Goal: Navigation & Orientation: Find specific page/section

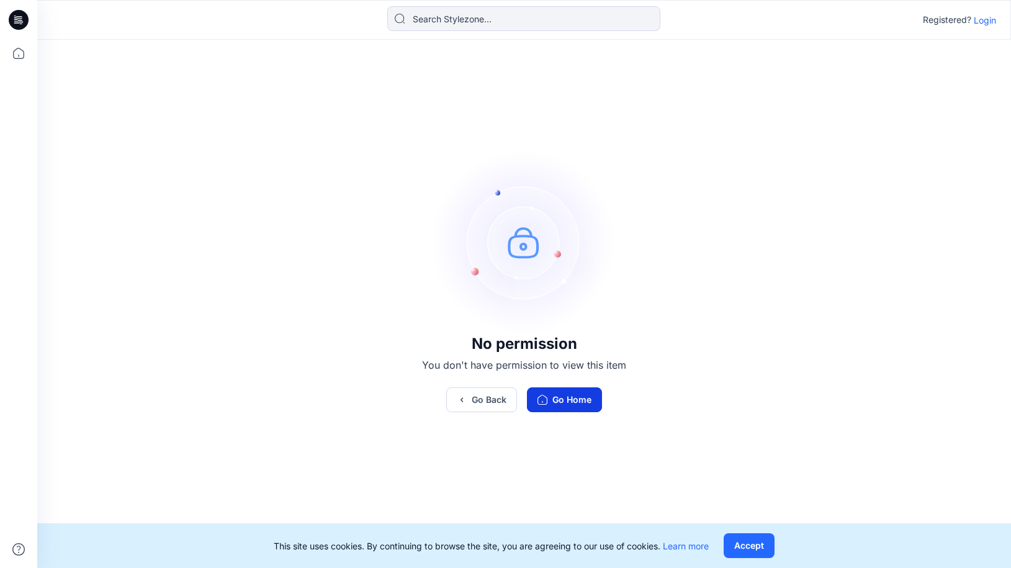
click at [570, 404] on button "Go Home" at bounding box center [564, 399] width 75 height 25
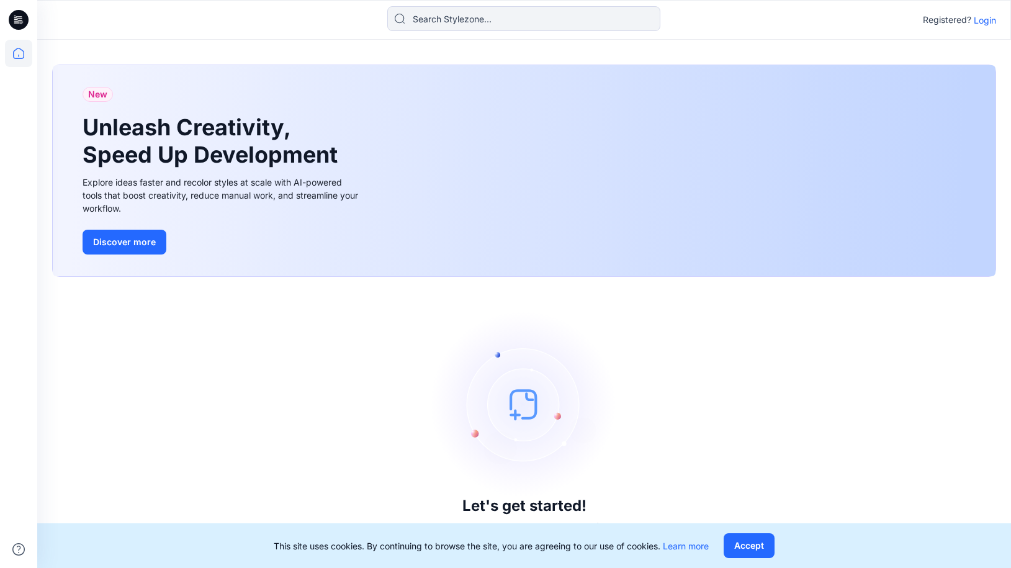
click at [986, 19] on p "Login" at bounding box center [985, 20] width 22 height 13
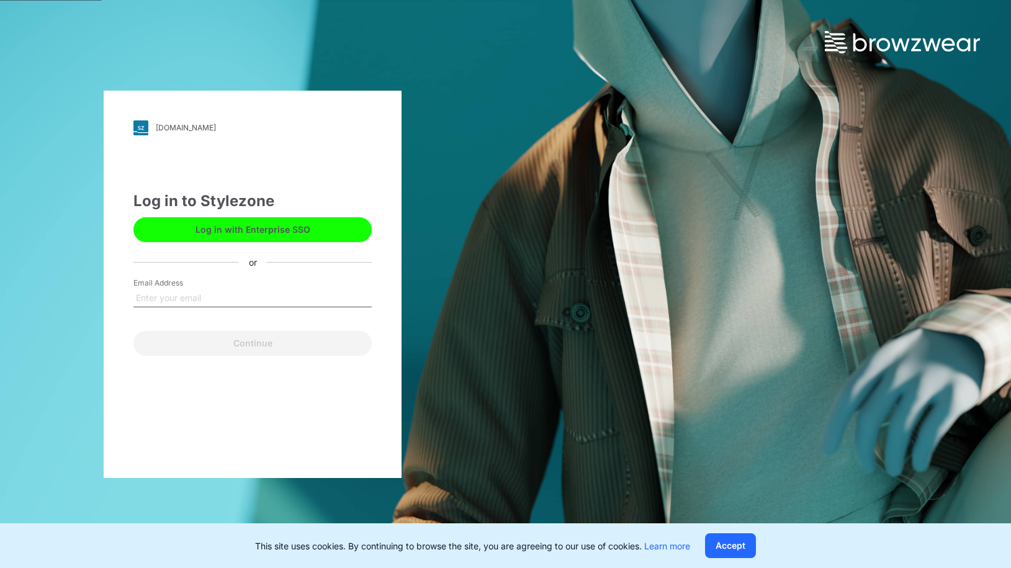
drag, startPoint x: 738, startPoint y: 543, endPoint x: 705, endPoint y: 533, distance: 34.4
click at [733, 542] on button "Accept" at bounding box center [730, 545] width 51 height 25
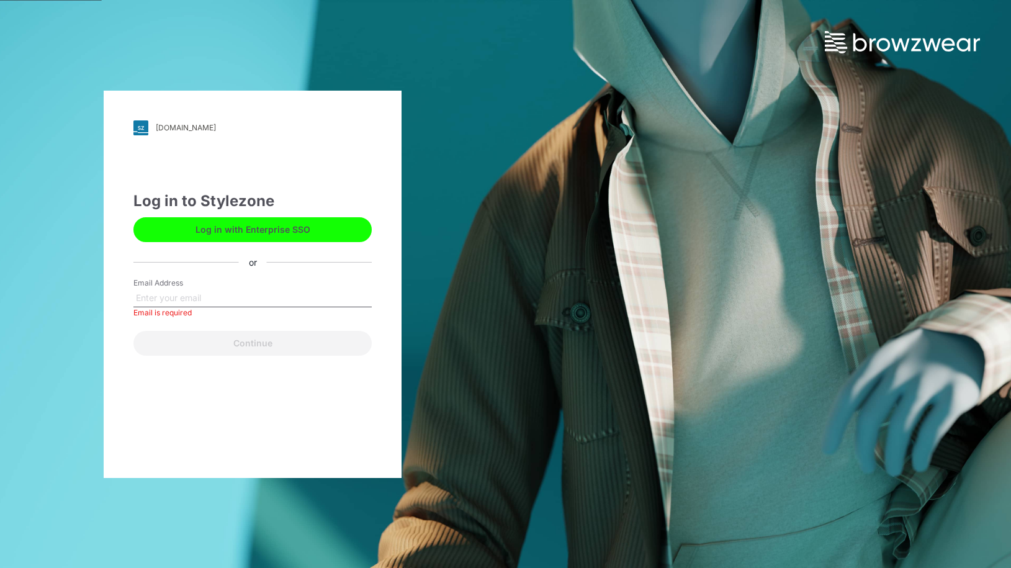
click at [151, 291] on input "Email Address" at bounding box center [252, 298] width 238 height 19
type input "[EMAIL_ADDRESS][DOMAIN_NAME]"
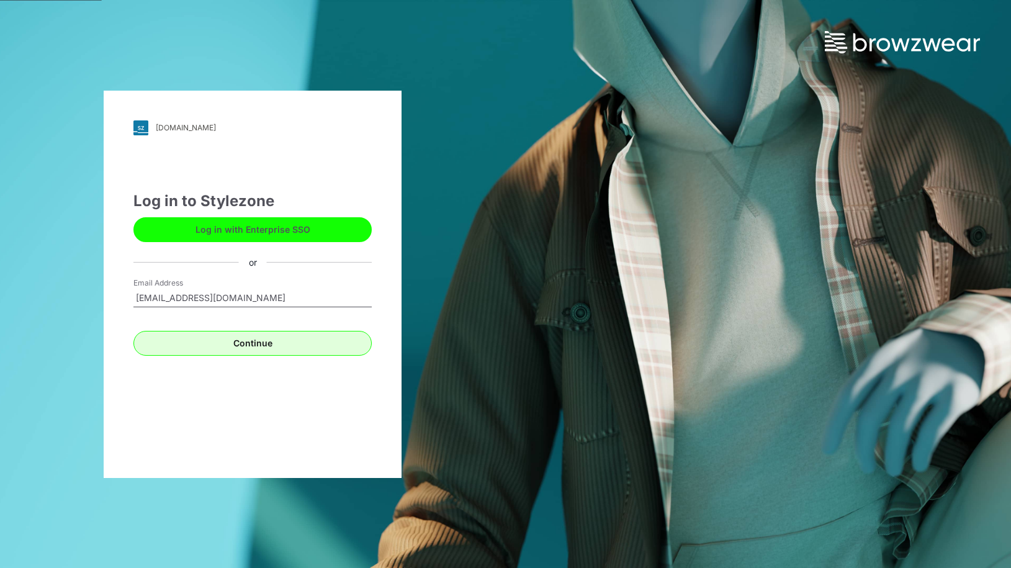
click at [248, 344] on button "Continue" at bounding box center [252, 343] width 238 height 25
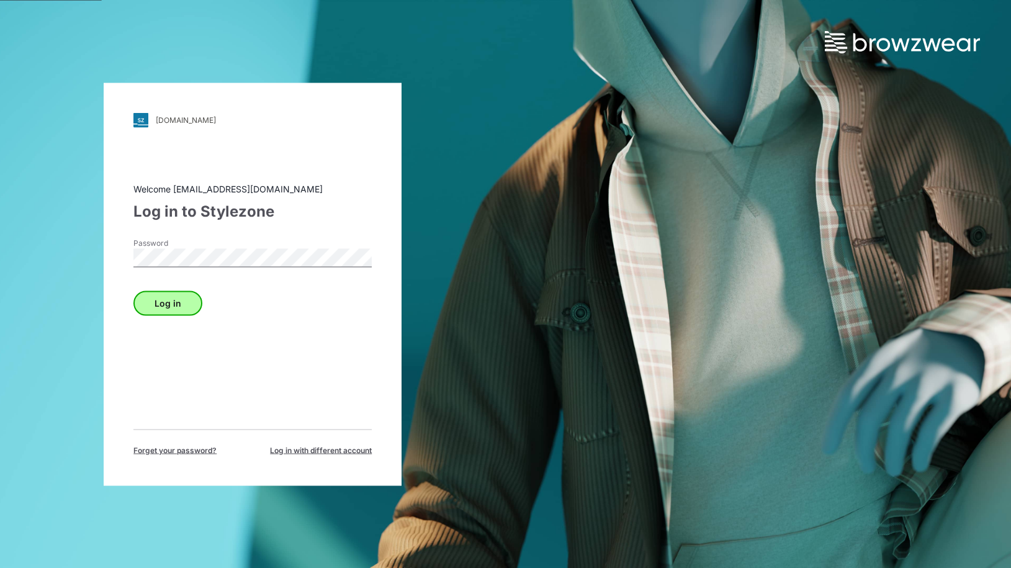
click at [179, 309] on button "Log in" at bounding box center [167, 303] width 69 height 25
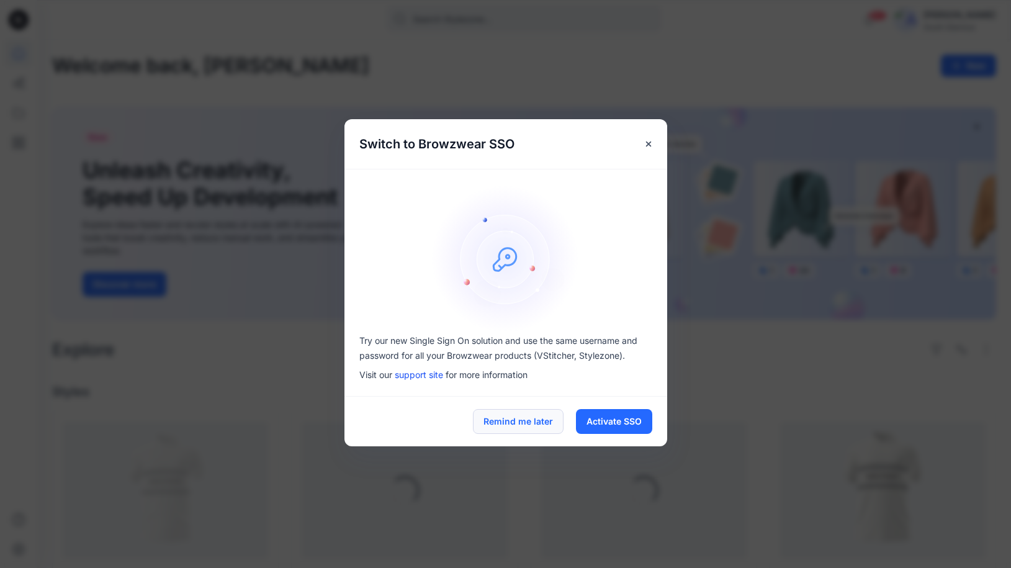
click at [548, 423] on button "Remind me later" at bounding box center [518, 421] width 91 height 25
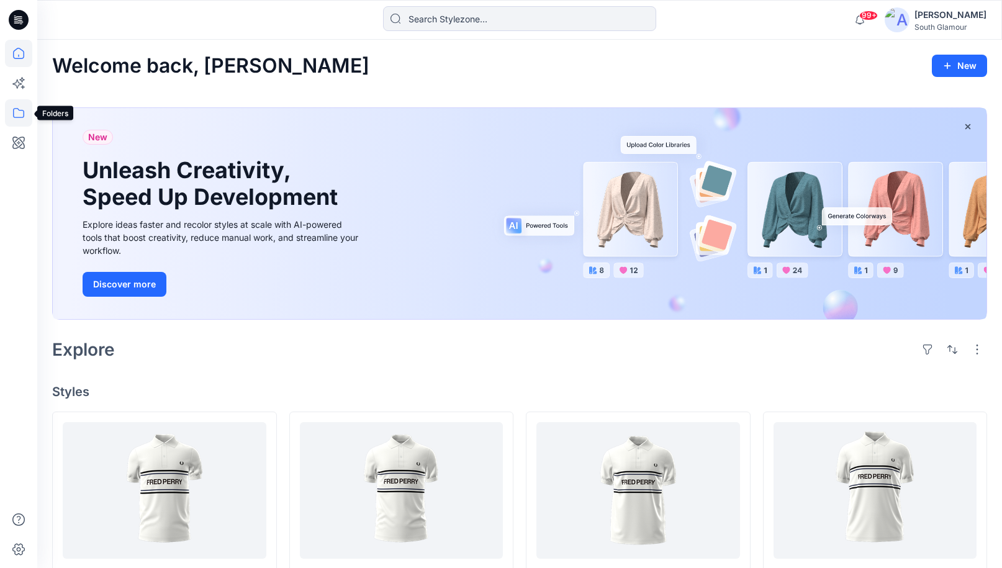
click at [12, 117] on icon at bounding box center [18, 112] width 27 height 27
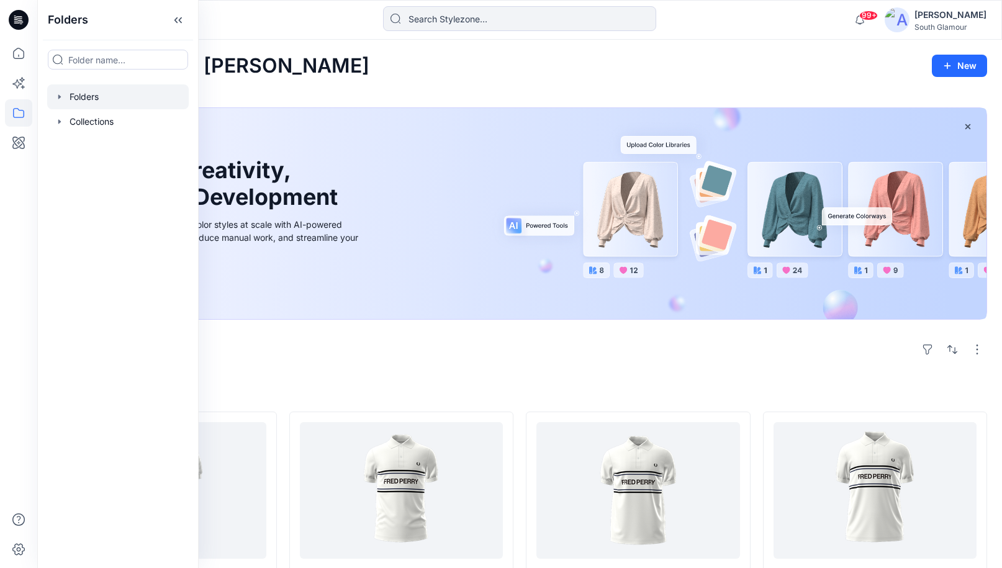
click at [89, 99] on div at bounding box center [118, 96] width 142 height 25
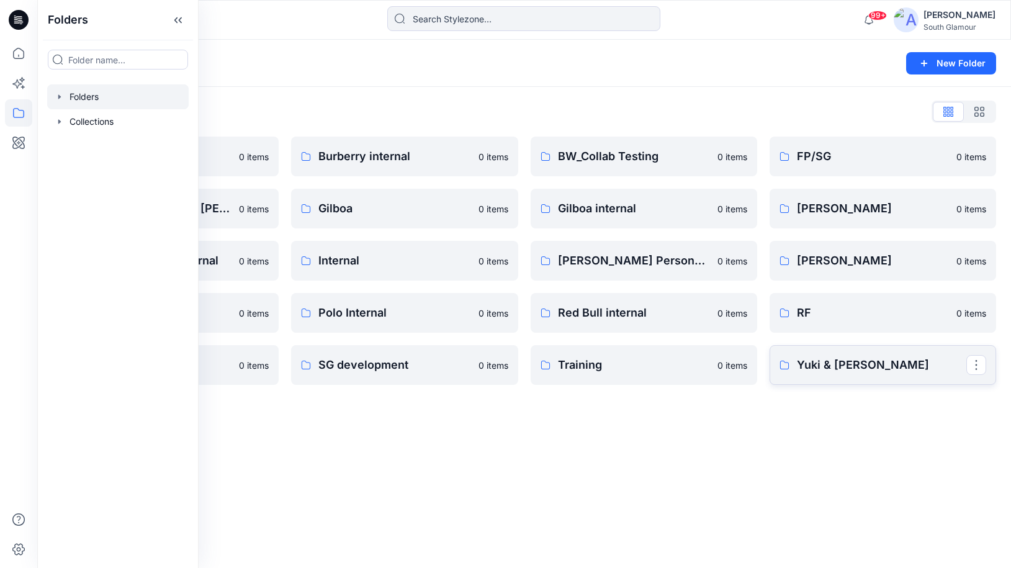
click at [846, 366] on p "Yuki & [PERSON_NAME]" at bounding box center [881, 364] width 169 height 17
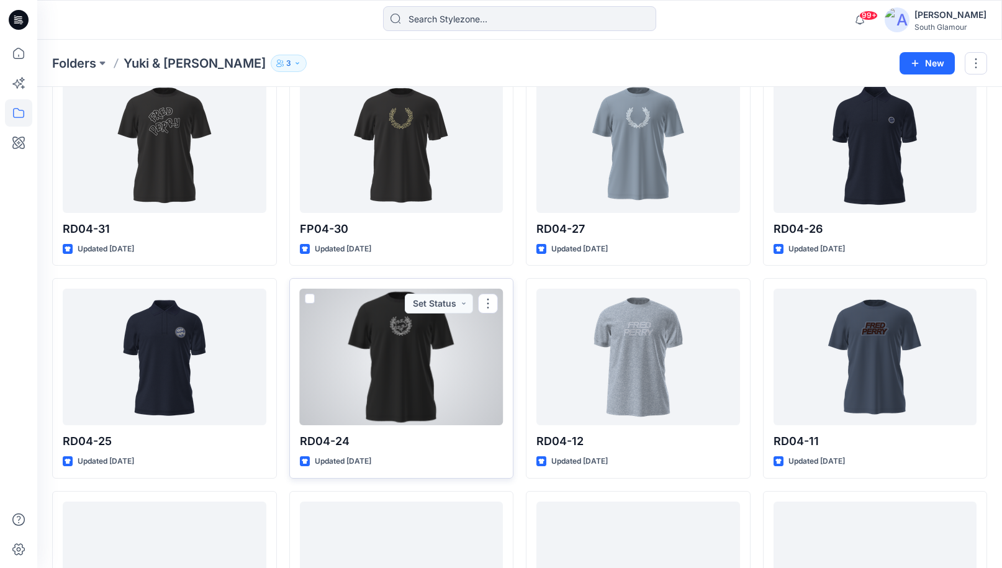
scroll to position [228, 0]
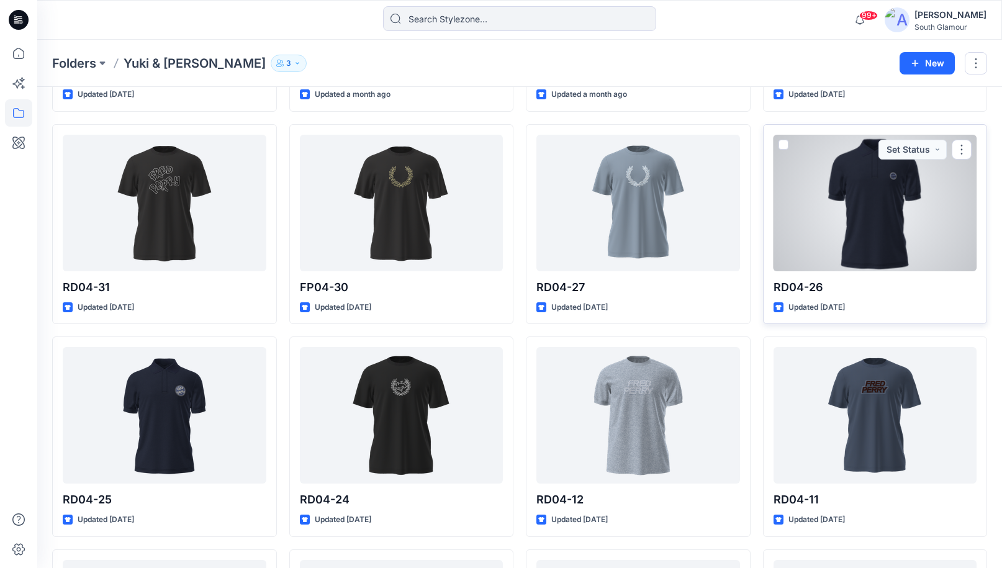
click at [854, 222] on div at bounding box center [876, 203] width 204 height 137
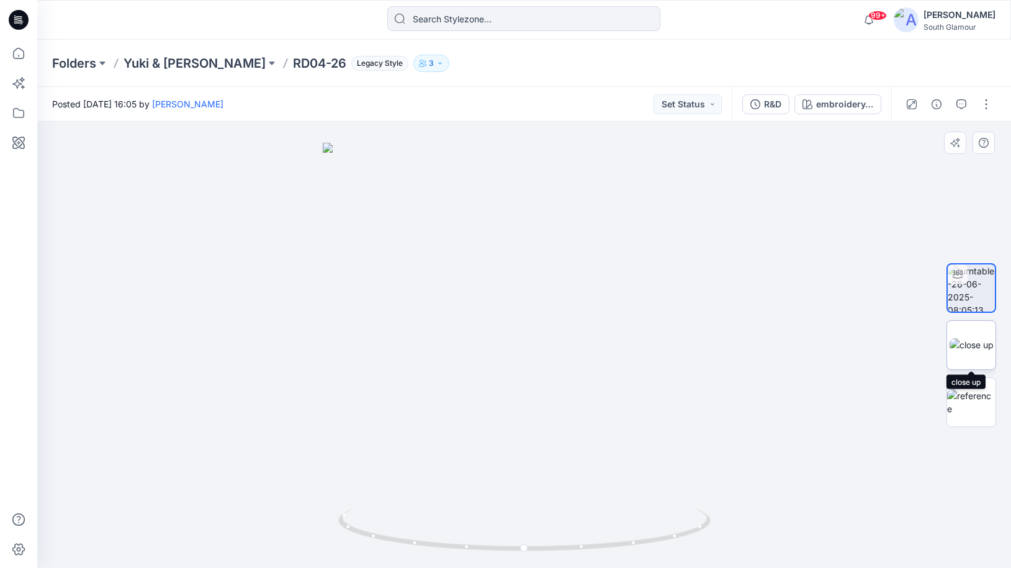
click at [983, 351] on img at bounding box center [972, 344] width 44 height 13
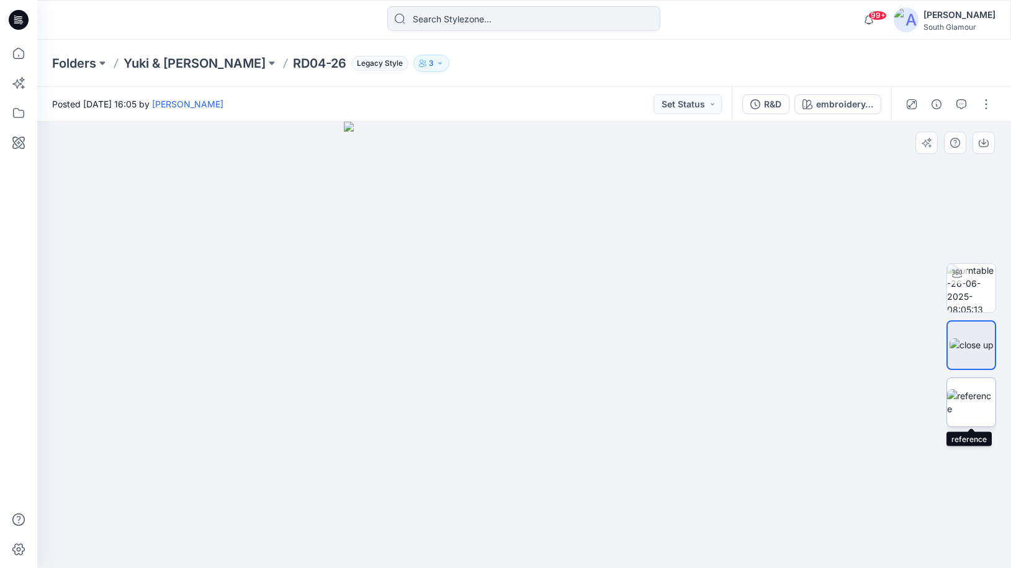
click at [979, 407] on img at bounding box center [971, 402] width 48 height 26
